Goal: Task Accomplishment & Management: Manage account settings

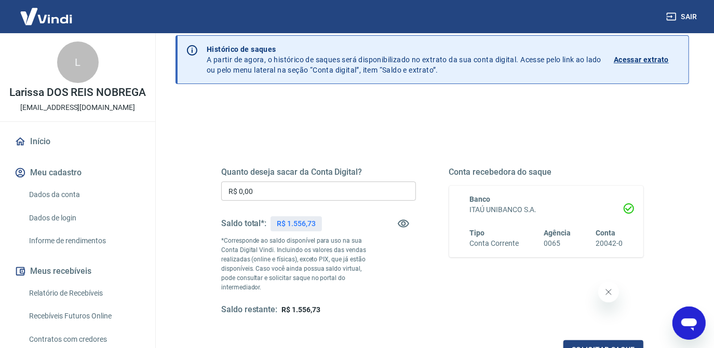
scroll to position [94, 0]
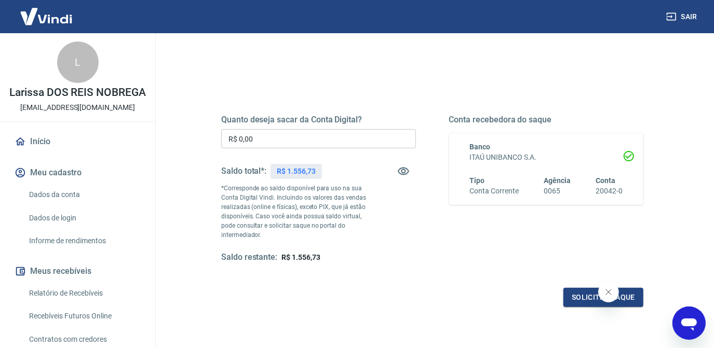
click at [300, 148] on div "Quanto deseja sacar da Conta Digital? R$ 0,00 ​ Saldo total*: R$ 1.556,73 *Corr…" at bounding box center [318, 189] width 195 height 148
click at [301, 142] on input "R$ 0,00" at bounding box center [318, 138] width 195 height 19
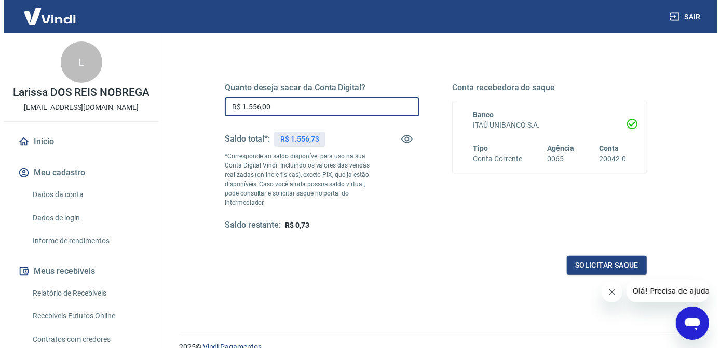
scroll to position [173, 0]
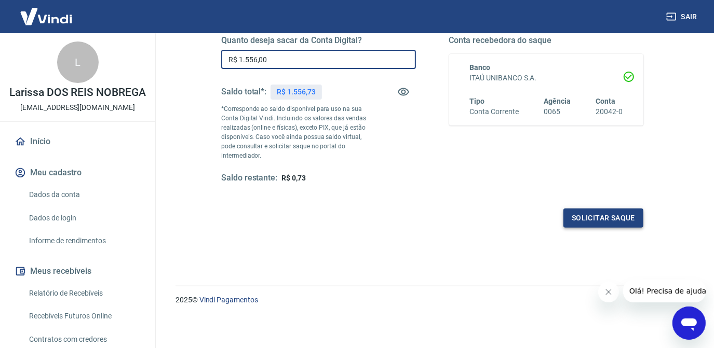
type input "R$ 1.556,00"
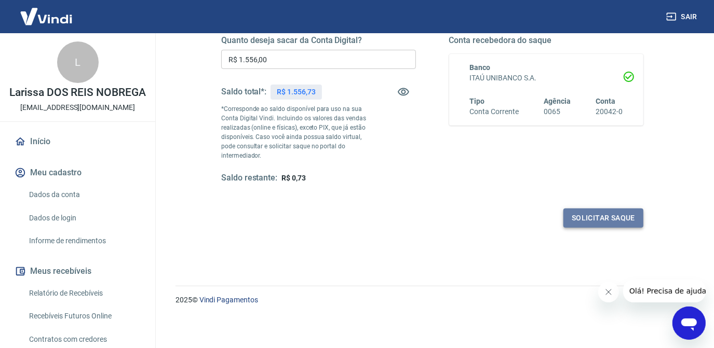
click at [592, 219] on button "Solicitar saque" at bounding box center [603, 218] width 80 height 19
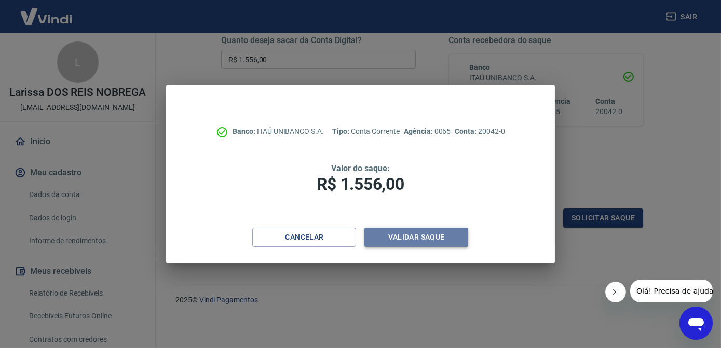
click at [420, 240] on button "Validar saque" at bounding box center [416, 237] width 104 height 19
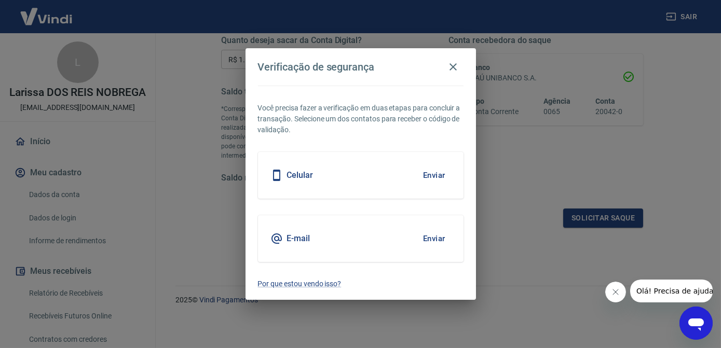
click at [422, 179] on button "Enviar" at bounding box center [434, 176] width 34 height 22
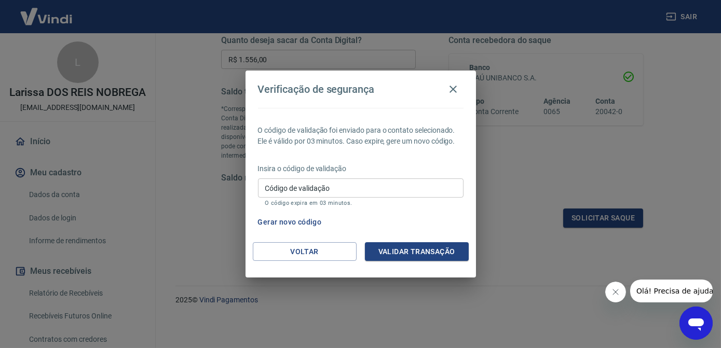
click at [293, 187] on input "Código de validação" at bounding box center [361, 188] width 206 height 19
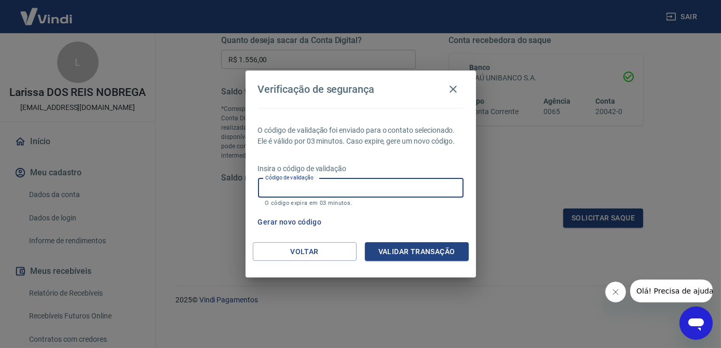
click at [293, 187] on input "Código de validação" at bounding box center [361, 188] width 206 height 19
click at [302, 222] on button "Gerar novo código" at bounding box center [290, 222] width 72 height 19
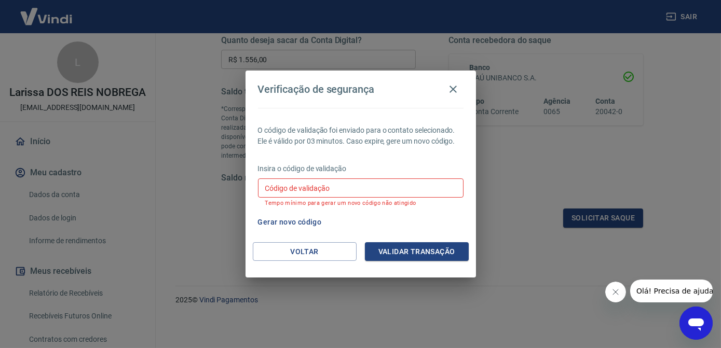
click at [304, 187] on input "Código de validação" at bounding box center [361, 188] width 206 height 19
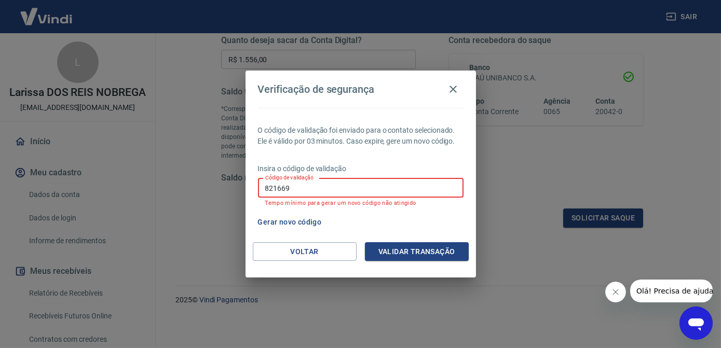
type input "821669"
drag, startPoint x: 306, startPoint y: 187, endPoint x: 254, endPoint y: 194, distance: 51.9
click at [254, 194] on div "O código de validação foi enviado para o contato selecionado. Ele é válido por …" at bounding box center [361, 175] width 231 height 134
click at [308, 212] on div "O código de validação foi enviado para o contato selecionado. Ele é válido por …" at bounding box center [361, 175] width 231 height 134
click at [309, 185] on input "821669" at bounding box center [361, 188] width 206 height 19
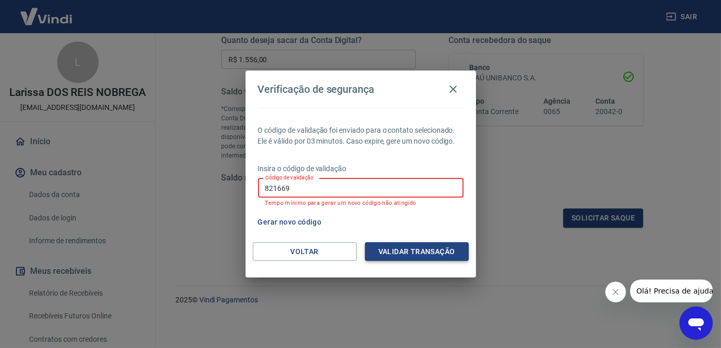
click at [431, 251] on button "Validar transação" at bounding box center [417, 251] width 104 height 19
